Goal: Information Seeking & Learning: Check status

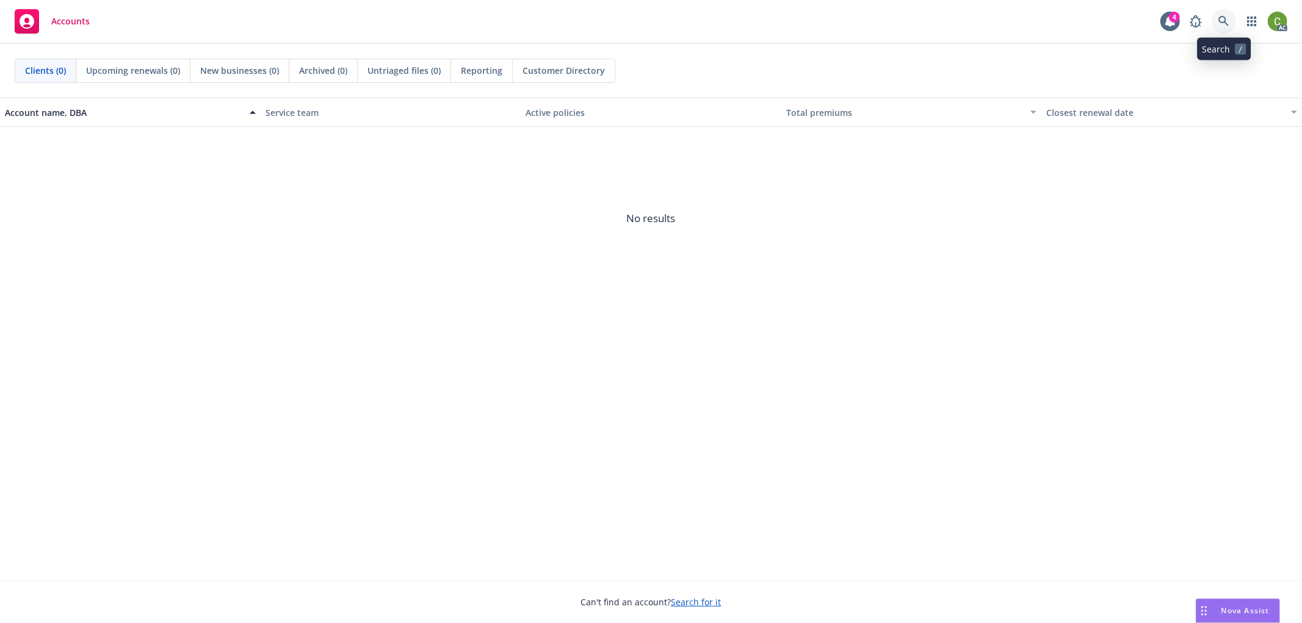
click at [1229, 21] on icon at bounding box center [1224, 21] width 11 height 11
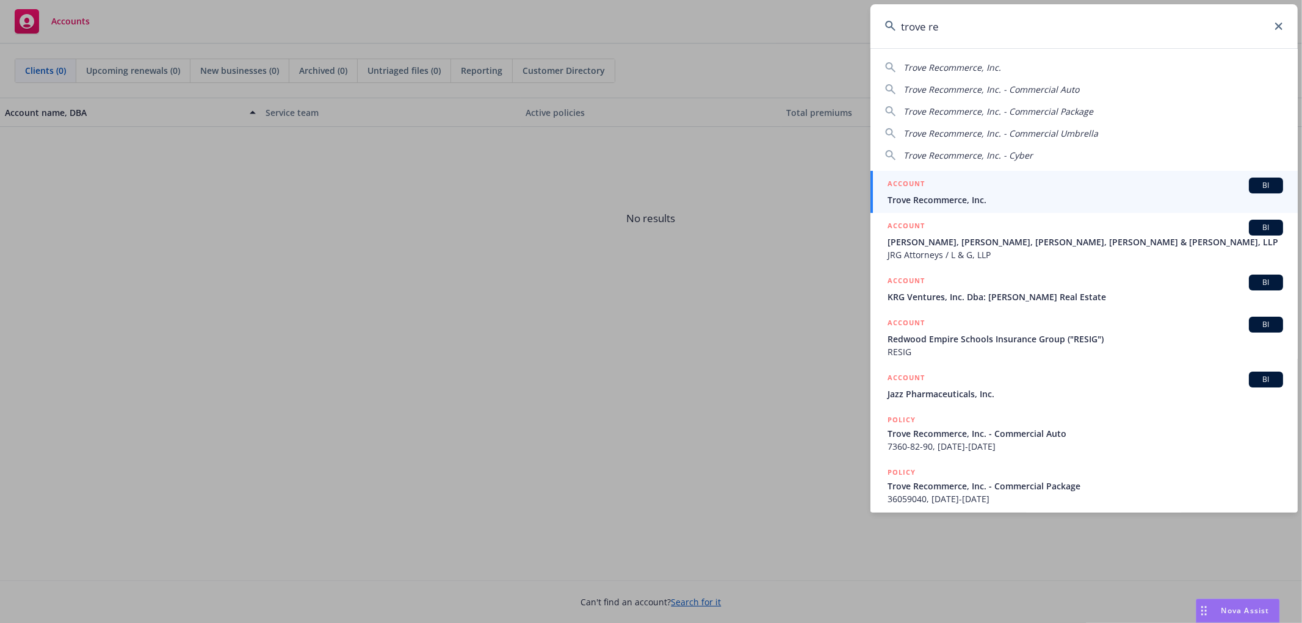
type input "trove re"
click at [943, 200] on span "Trove Recommerce, Inc." at bounding box center [1086, 200] width 396 height 13
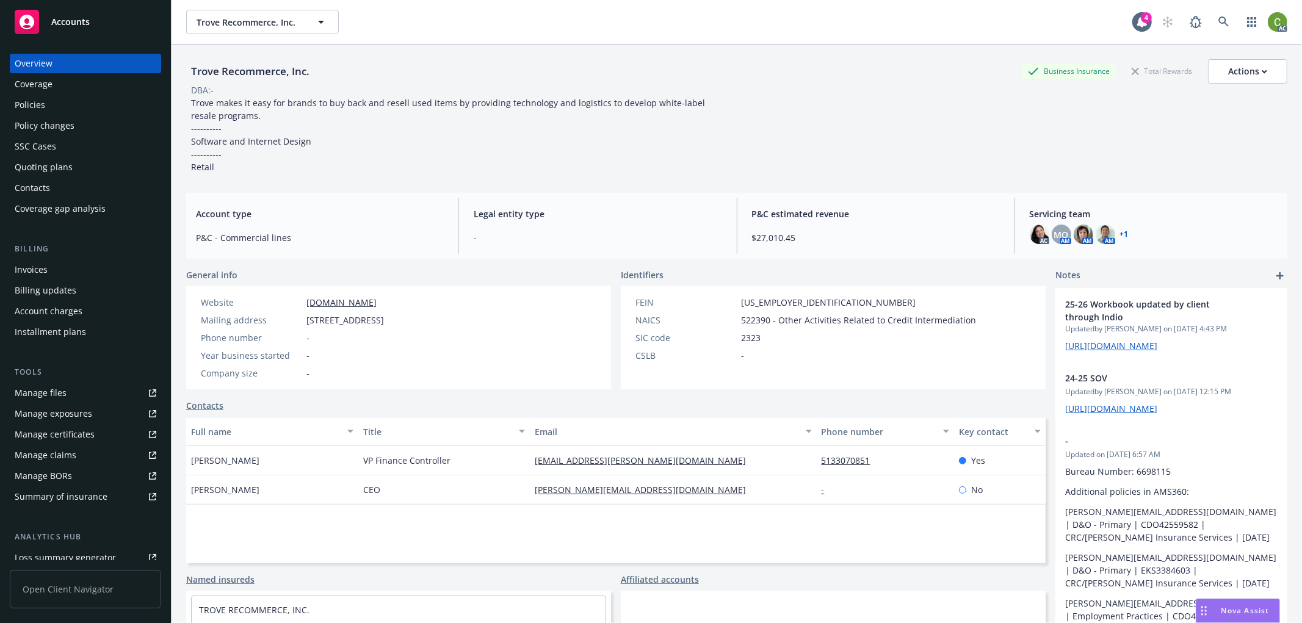
click at [70, 267] on div "Invoices" at bounding box center [86, 270] width 142 height 20
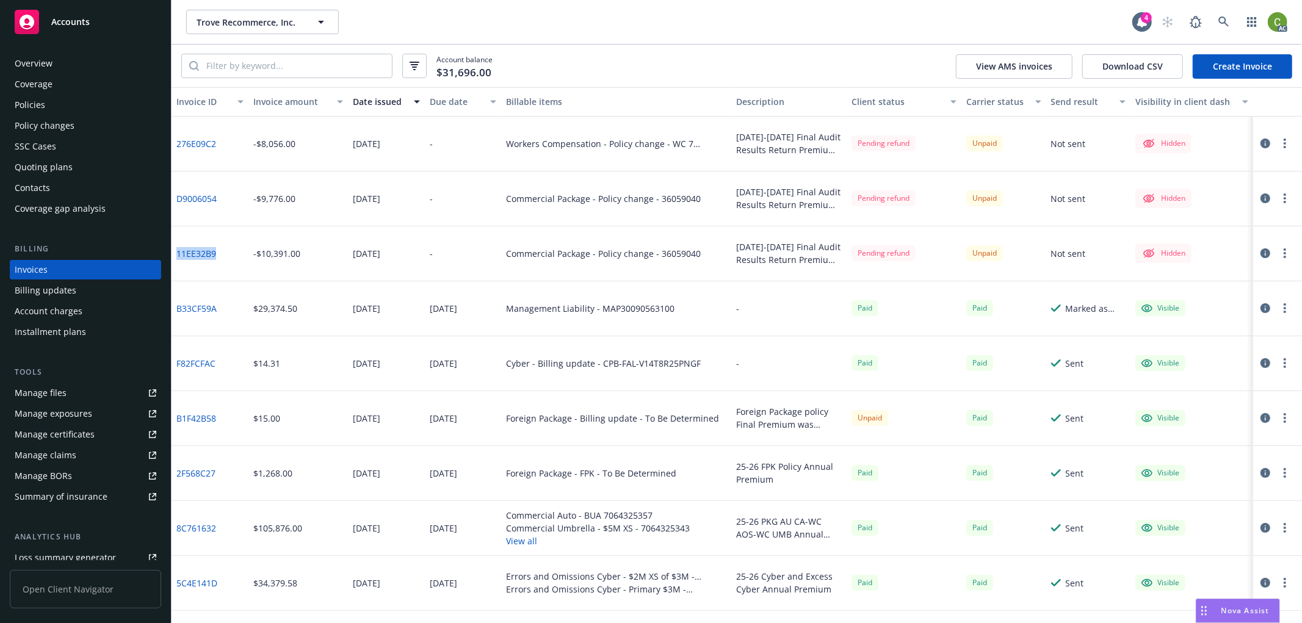
drag, startPoint x: 220, startPoint y: 266, endPoint x: 174, endPoint y: 267, distance: 45.8
click at [174, 267] on div "11EE32B9" at bounding box center [210, 254] width 77 height 55
copy link "11EE32B9"
drag, startPoint x: 226, startPoint y: 217, endPoint x: 175, endPoint y: 219, distance: 50.7
click at [175, 219] on div "D9006054" at bounding box center [210, 199] width 77 height 55
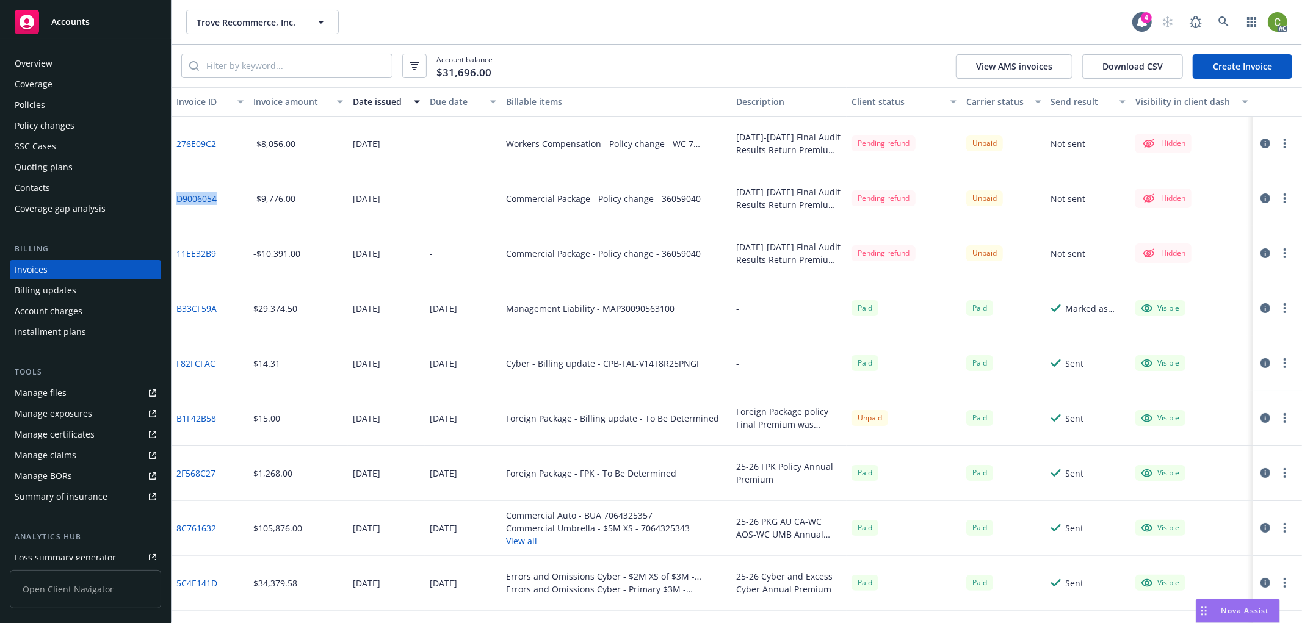
copy link "D9006054"
click at [1226, 26] on icon at bounding box center [1224, 21] width 11 height 11
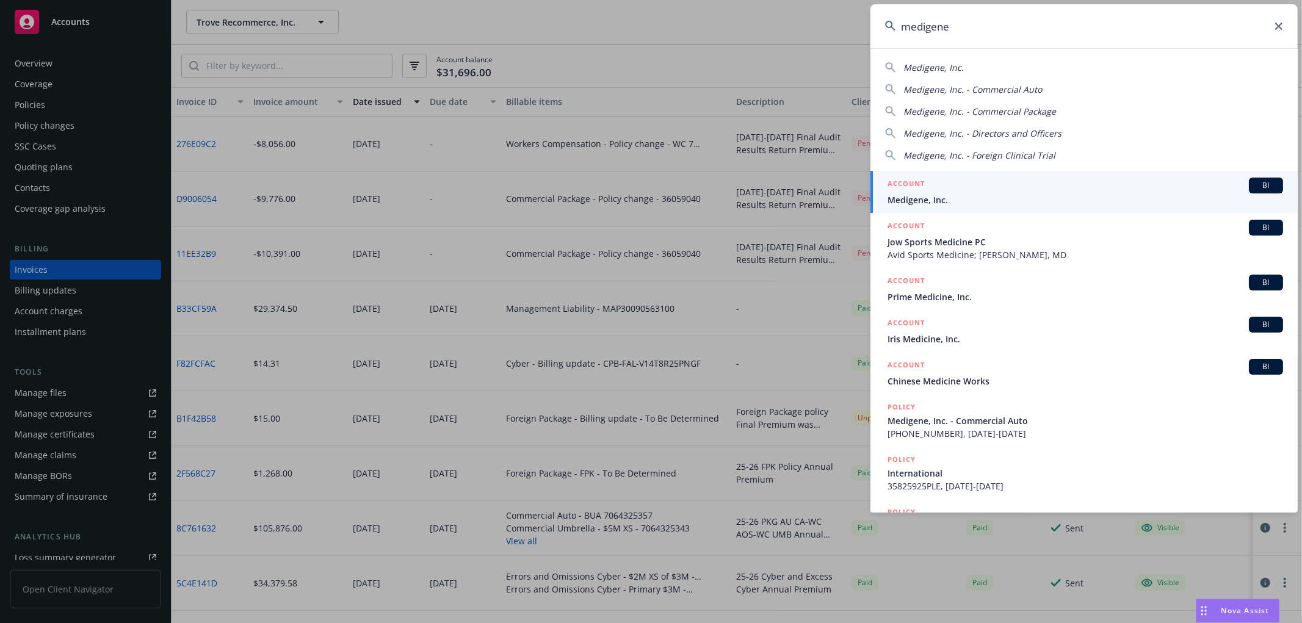
type input "medigene"
click at [902, 187] on li "ACCOUNT BI Medigene, Inc." at bounding box center [1084, 192] width 427 height 42
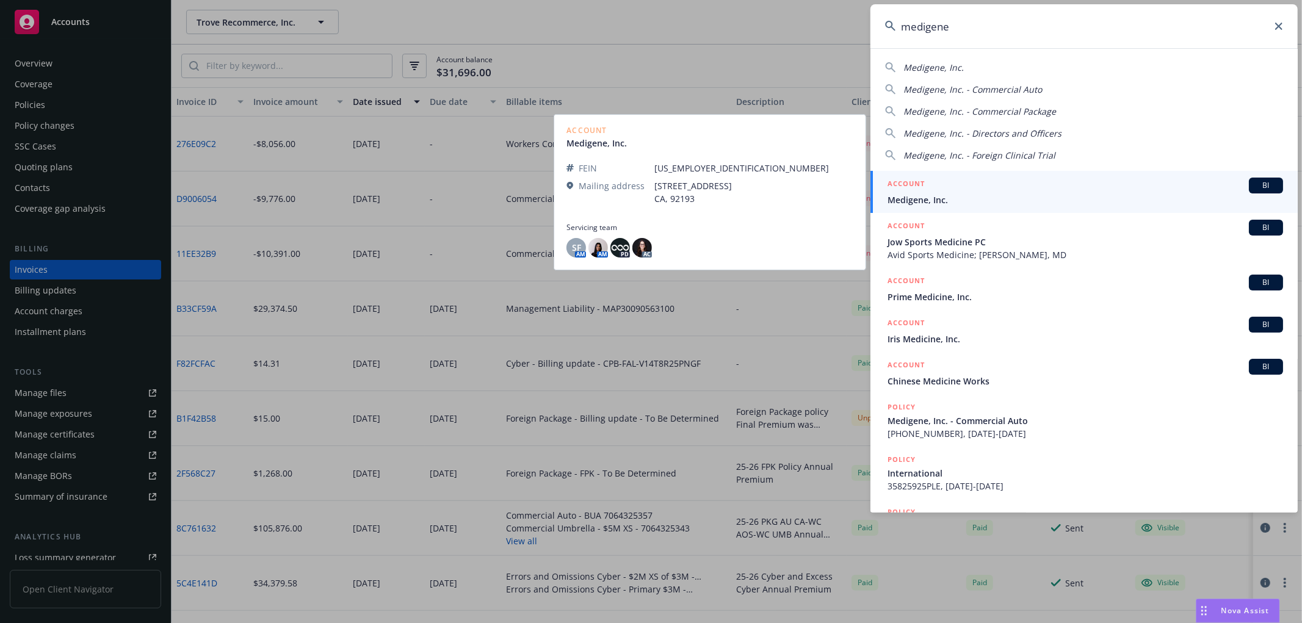
click at [918, 197] on span "Medigene, Inc." at bounding box center [1086, 200] width 396 height 13
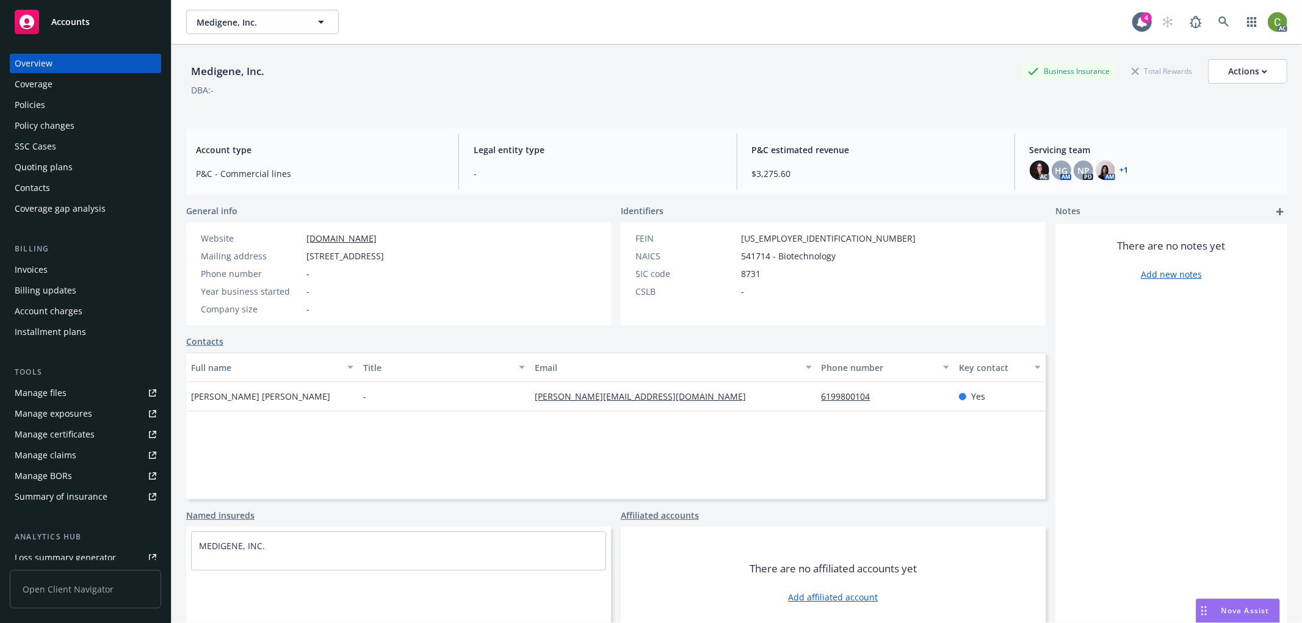
click at [78, 267] on div "Invoices" at bounding box center [86, 270] width 142 height 20
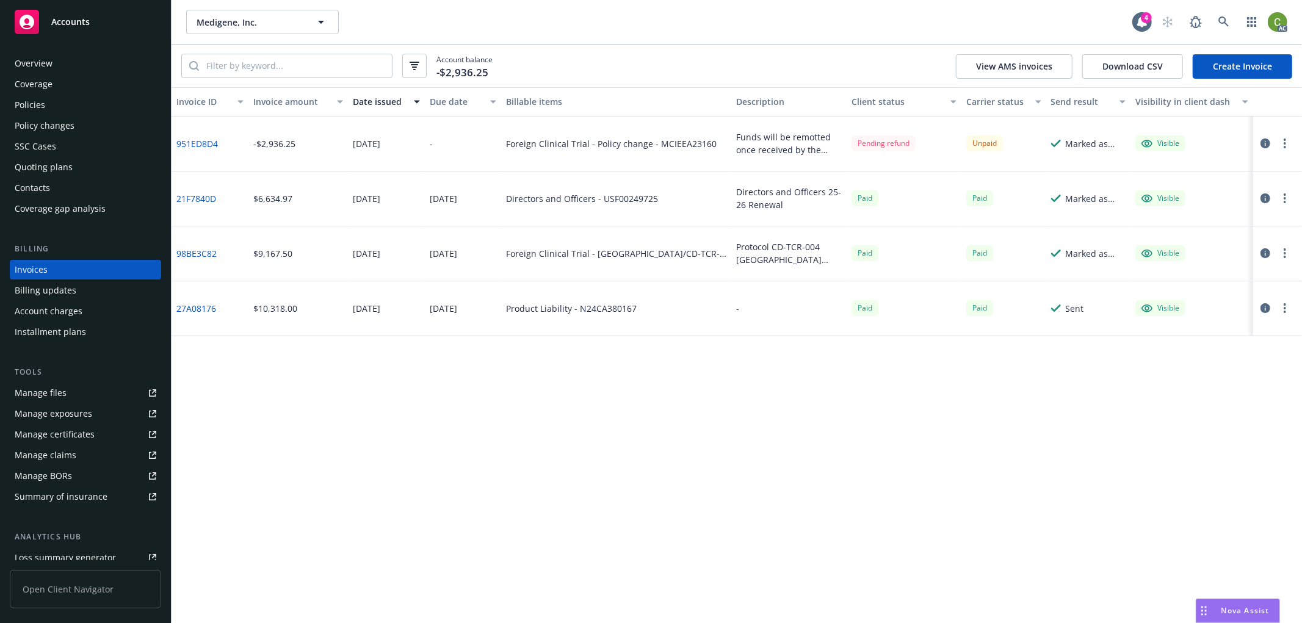
click at [692, 139] on div "Foreign Clinical Trial - Policy change - MCIEEA23160" at bounding box center [611, 143] width 211 height 13
copy div "MCIEEA23160"
click at [79, 101] on div "Policies" at bounding box center [86, 105] width 142 height 20
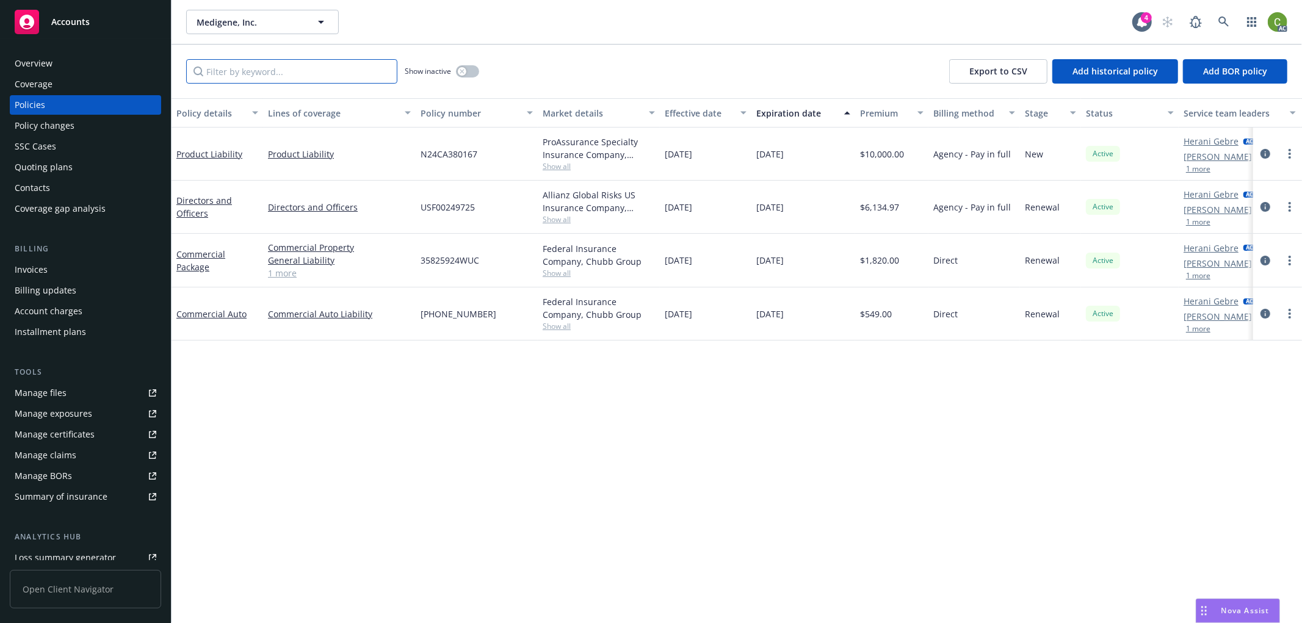
click at [239, 71] on input "Filter by keyword..." at bounding box center [291, 71] width 211 height 24
paste input "MCIEEA23160"
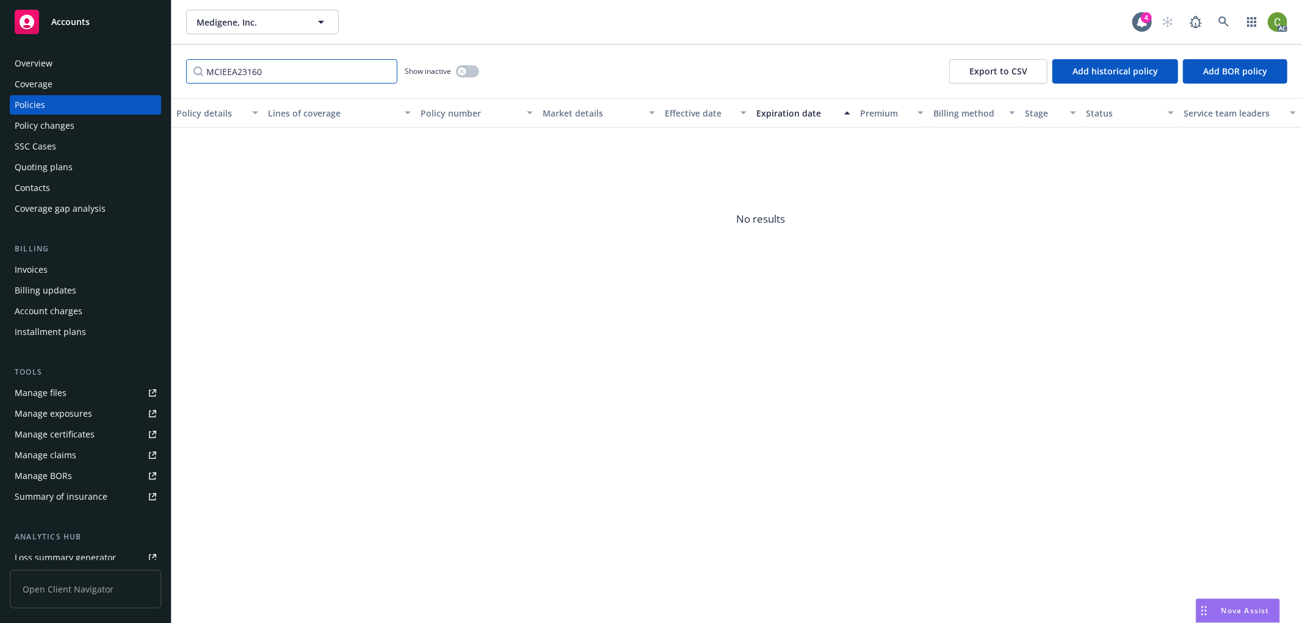
type input "MCIEEA23160"
click at [465, 71] on div "button" at bounding box center [462, 71] width 9 height 9
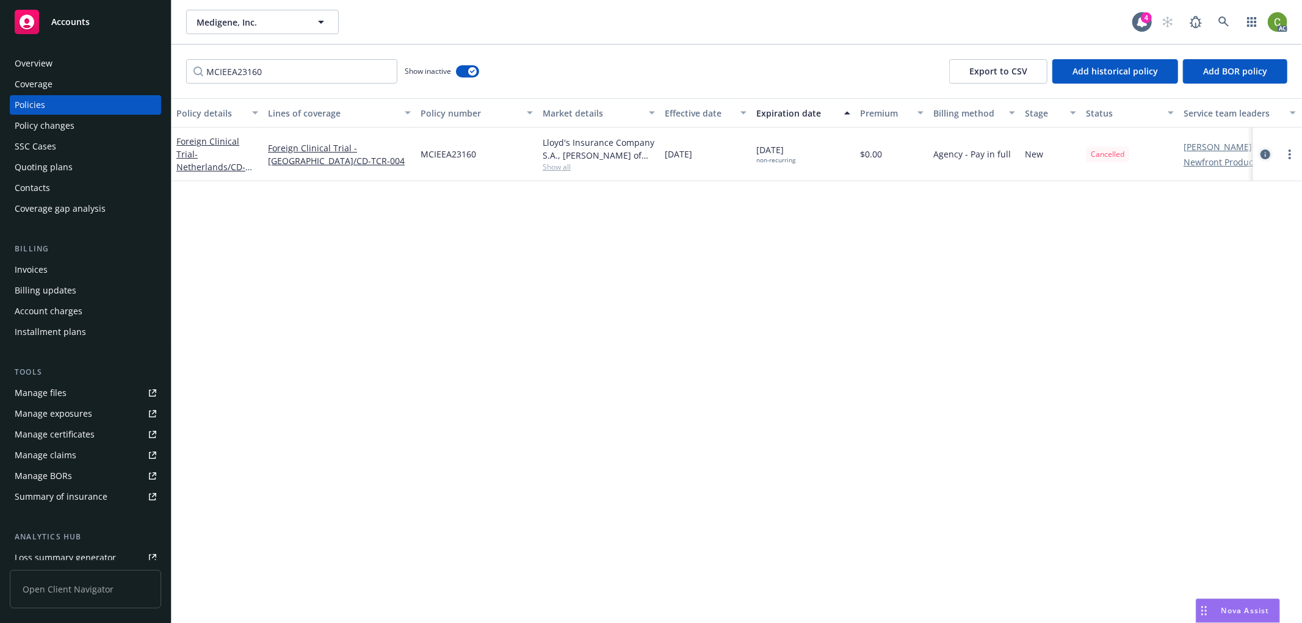
click at [1268, 151] on icon "circleInformation" at bounding box center [1266, 155] width 10 height 10
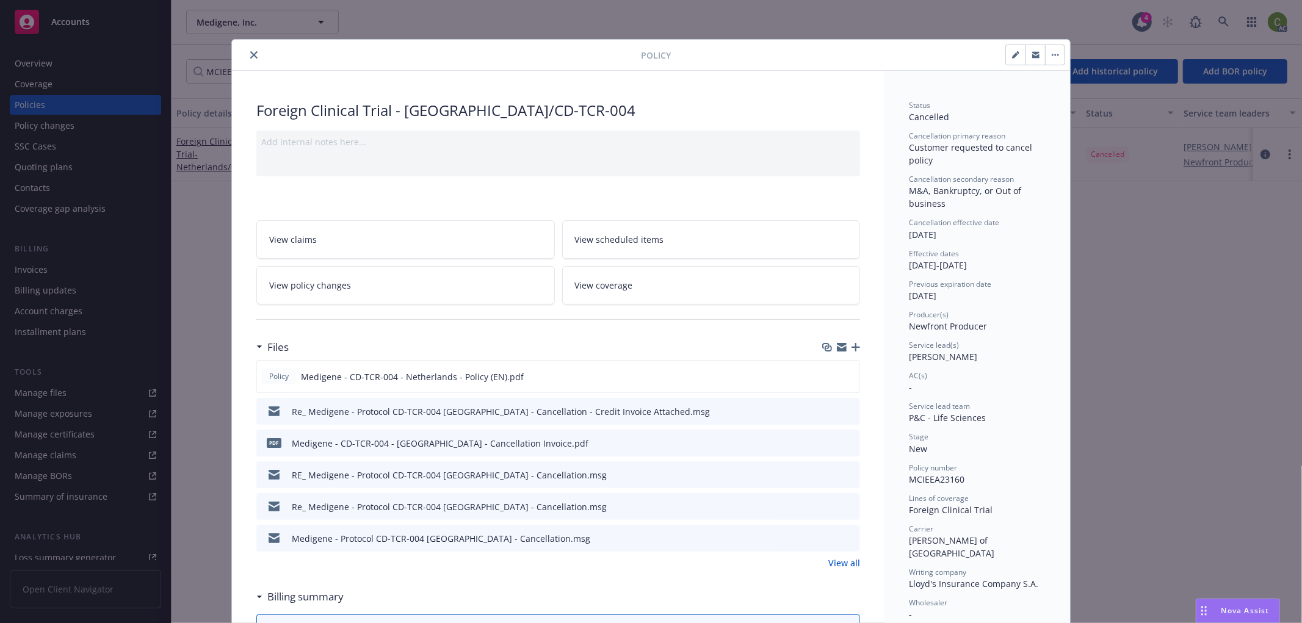
click at [250, 51] on icon "close" at bounding box center [253, 54] width 7 height 7
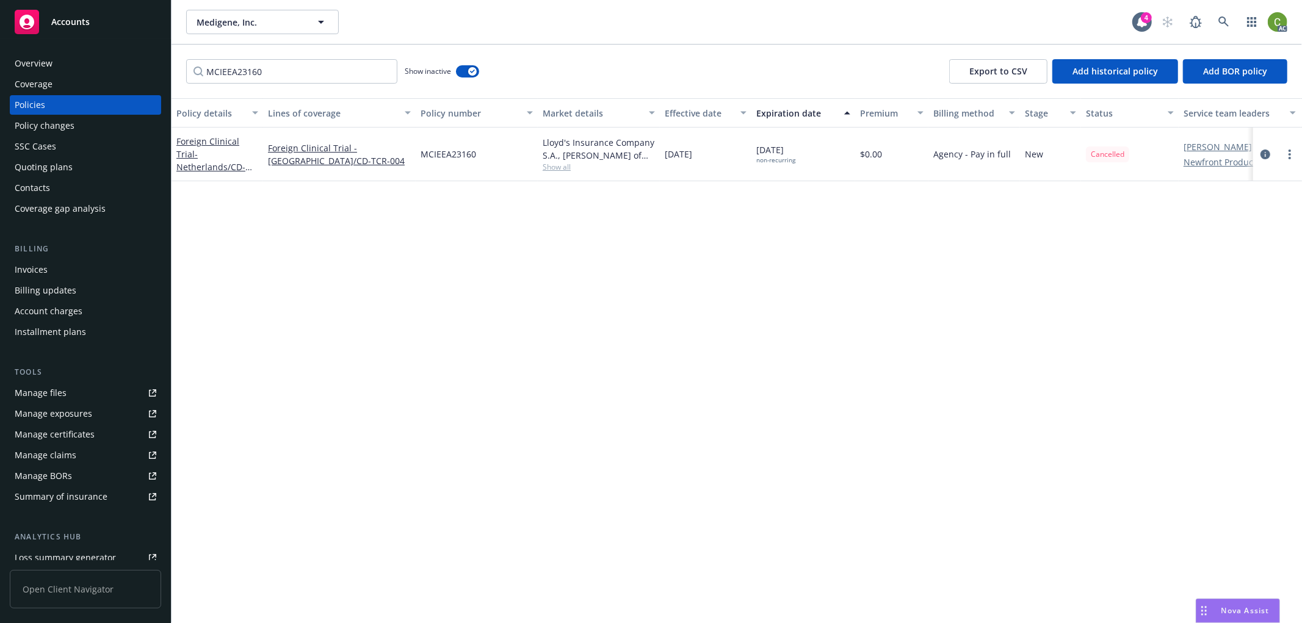
click at [41, 267] on div "Invoices" at bounding box center [31, 270] width 33 height 20
